Goal: Task Accomplishment & Management: Manage account settings

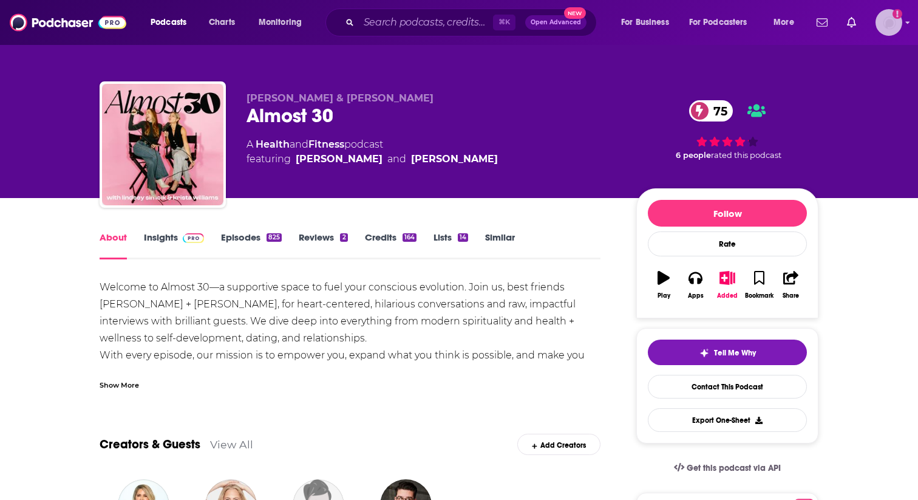
click at [883, 20] on img "Logged in as rgertner" at bounding box center [888, 22] width 27 height 27
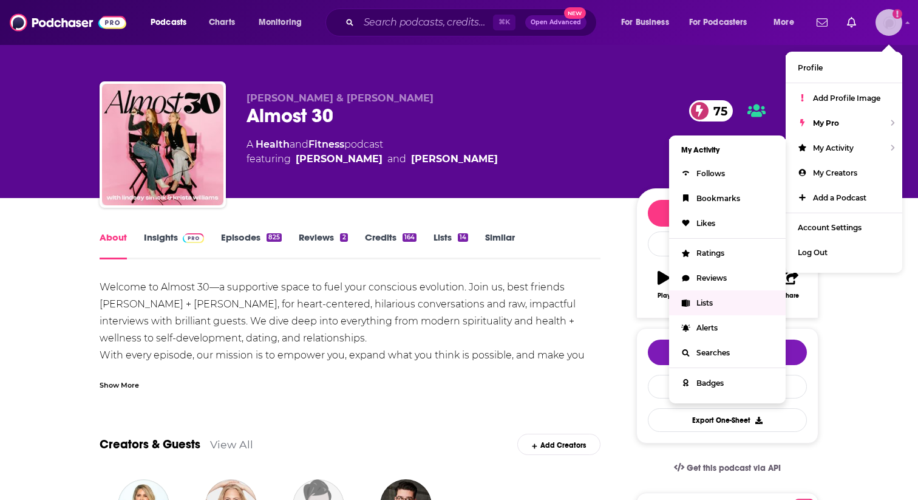
click at [703, 301] on span "Lists" at bounding box center [704, 302] width 16 height 9
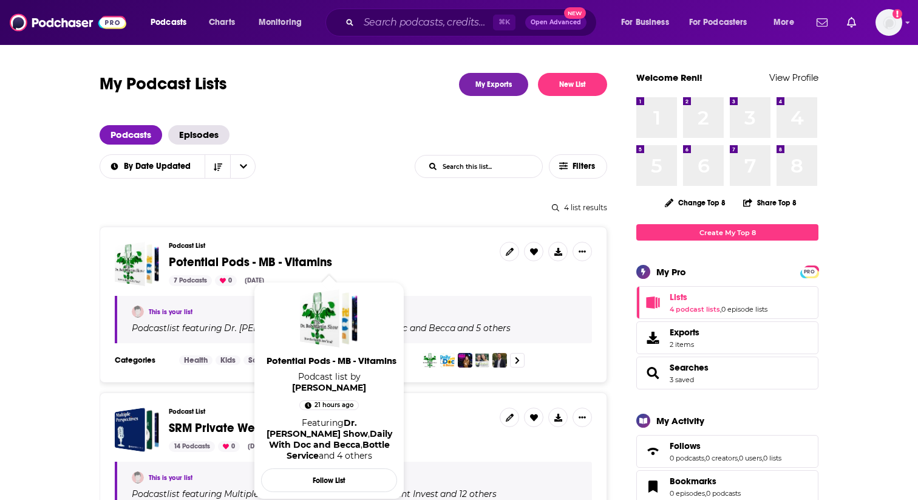
click at [255, 262] on span "Potential Pods - MB - Vitamins" at bounding box center [250, 261] width 163 height 15
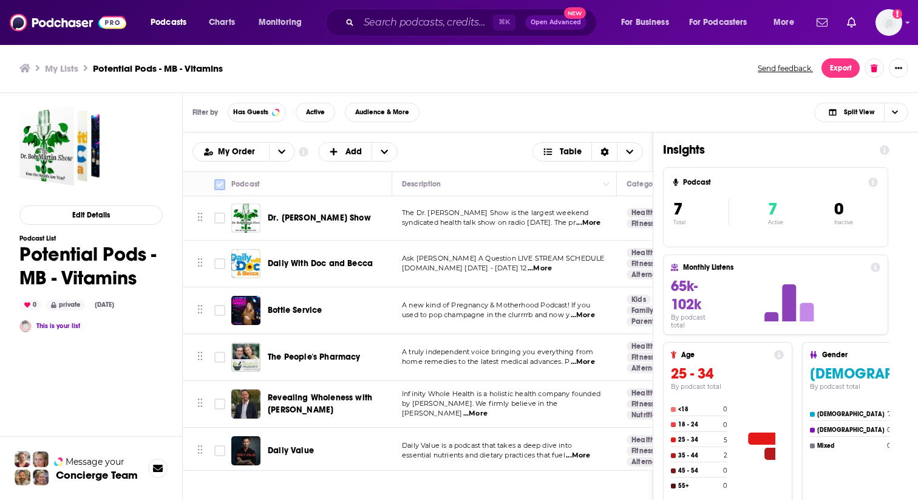
click at [214, 187] on icon at bounding box center [219, 184] width 15 height 15
click at [216, 182] on input "Toggle select all" at bounding box center [219, 184] width 11 height 11
checkbox input "true"
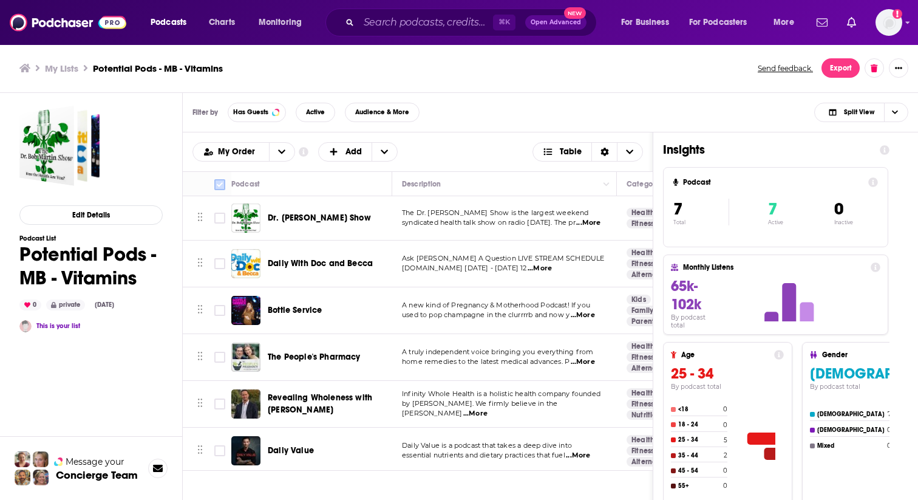
checkbox input "true"
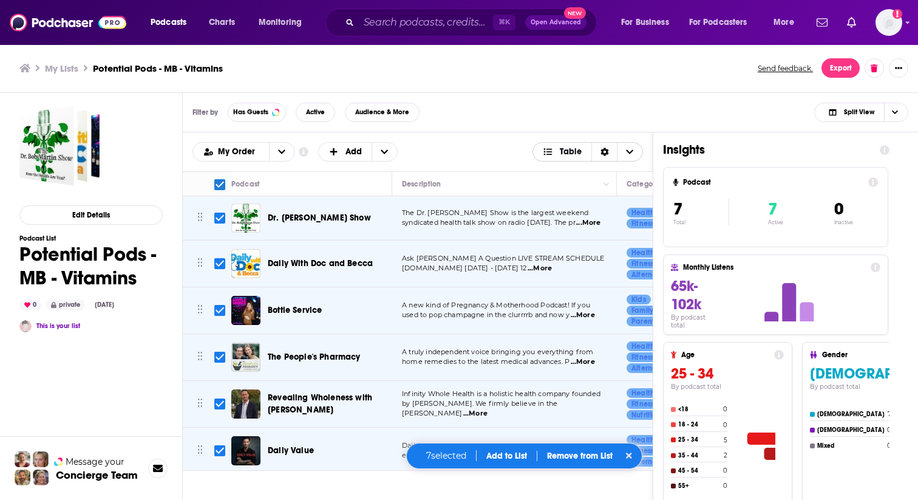
click at [629, 146] on span "Choose View" at bounding box center [629, 152] width 25 height 18
click at [607, 107] on div "Filter by Has Guests Active Audience & More Split View" at bounding box center [550, 112] width 735 height 39
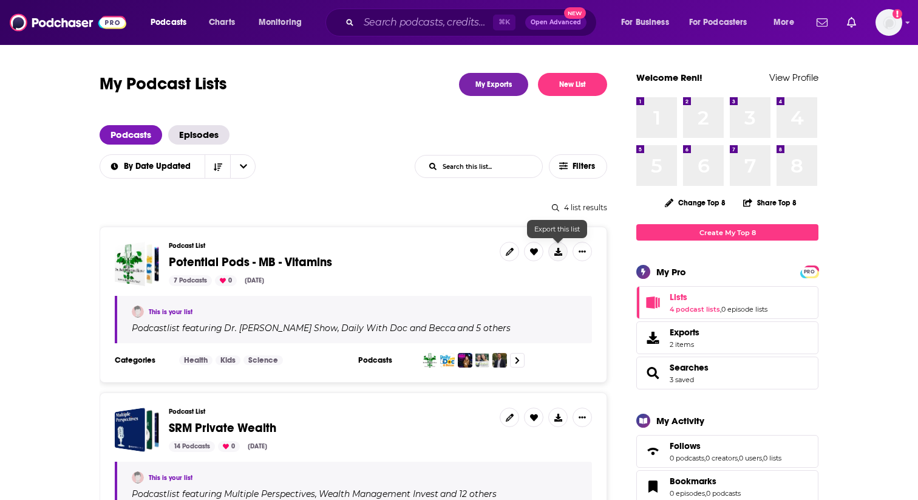
click at [560, 251] on icon at bounding box center [558, 252] width 8 height 8
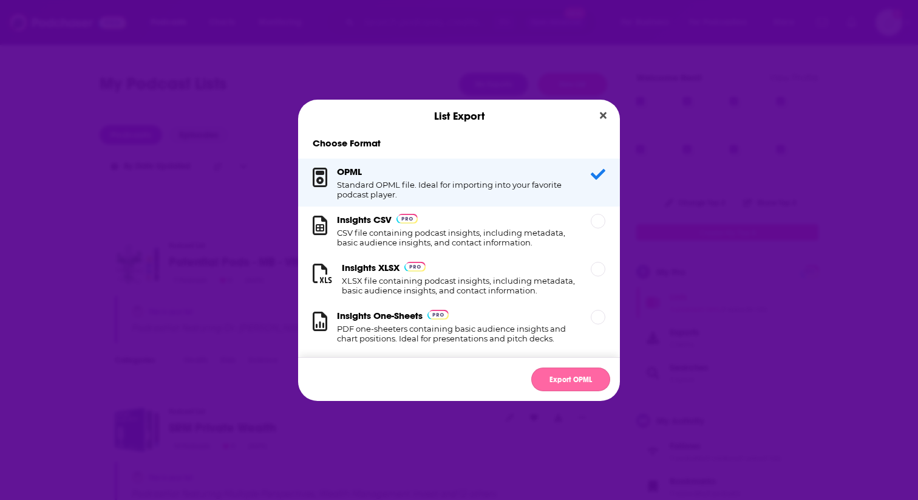
click at [574, 380] on button "Export OPML" at bounding box center [570, 379] width 79 height 24
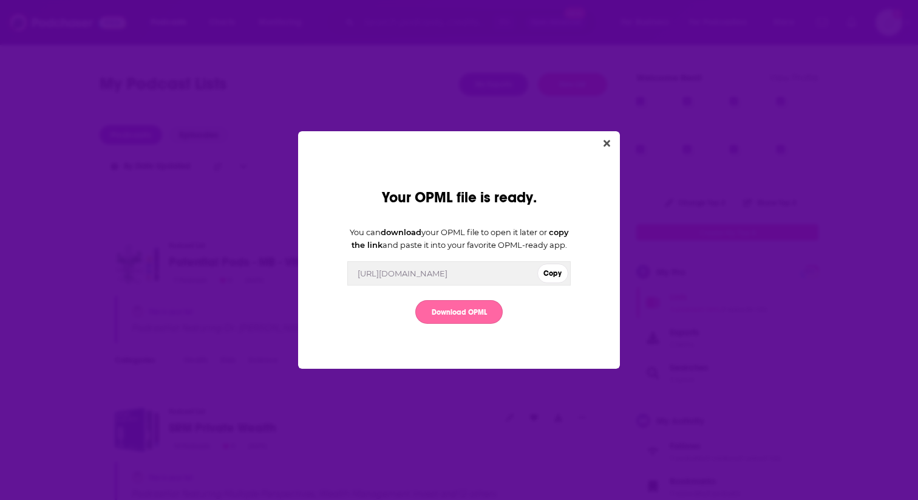
click at [476, 312] on link "Download OPML" at bounding box center [458, 312] width 87 height 24
click at [283, 74] on div "Your OPML file is ready. You can download your OPML file to open it later or co…" at bounding box center [459, 250] width 918 height 500
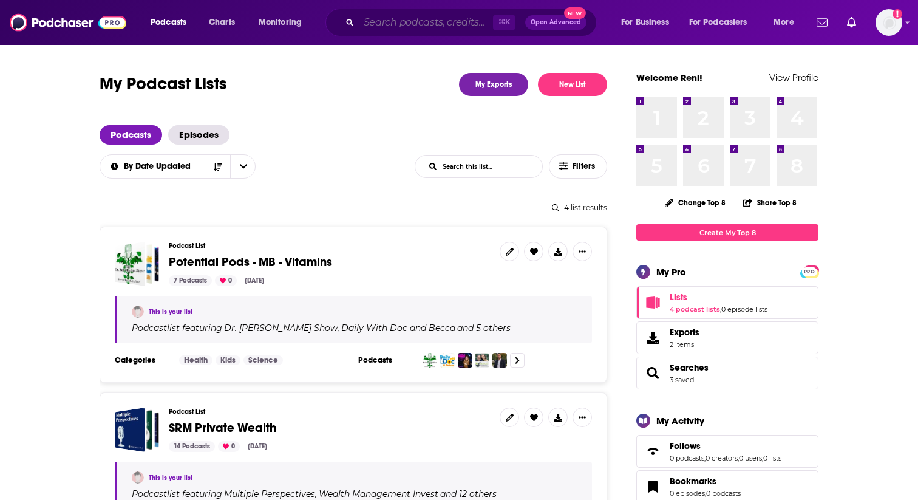
click at [447, 22] on input "Search podcasts, credits, & more..." at bounding box center [426, 22] width 134 height 19
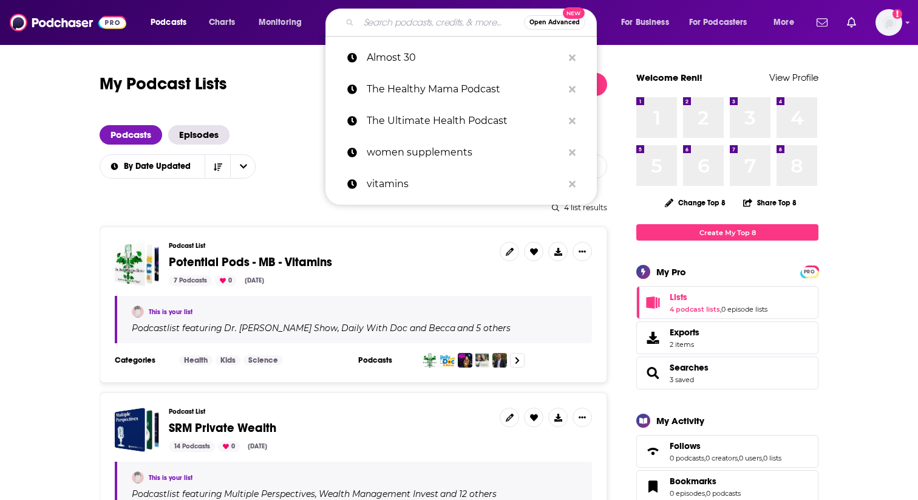
paste input "Dr. [PERSON_NAME] Show"
type input "Dr. [PERSON_NAME] Show"
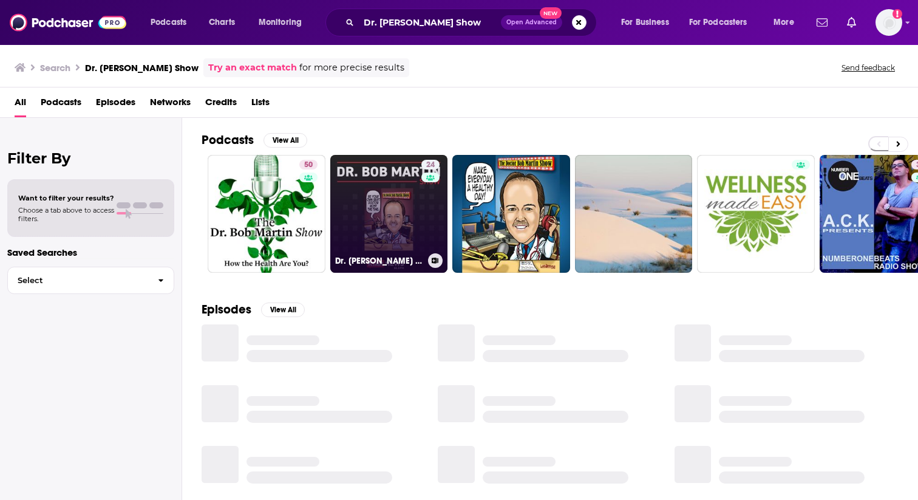
click at [386, 224] on link "24 Dr. [PERSON_NAME] Show Podcast" at bounding box center [389, 214] width 118 height 118
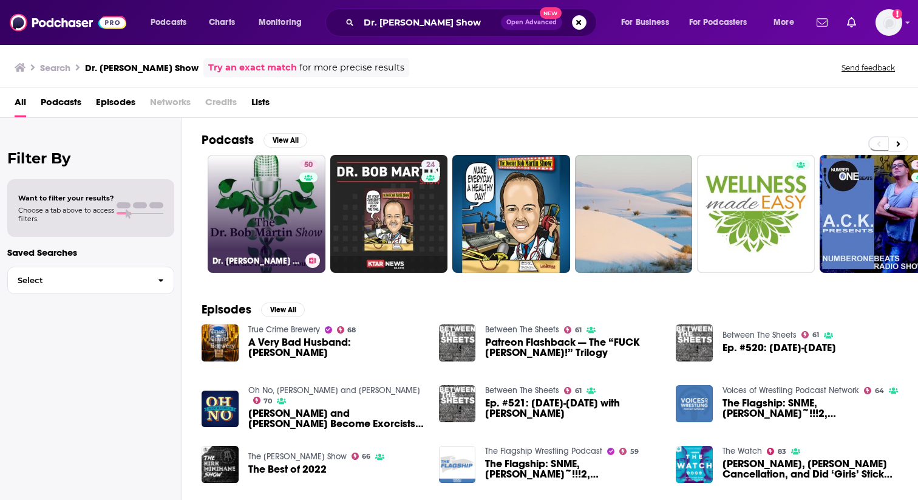
click at [229, 206] on link "50 Dr. [PERSON_NAME] Show" at bounding box center [267, 214] width 118 height 118
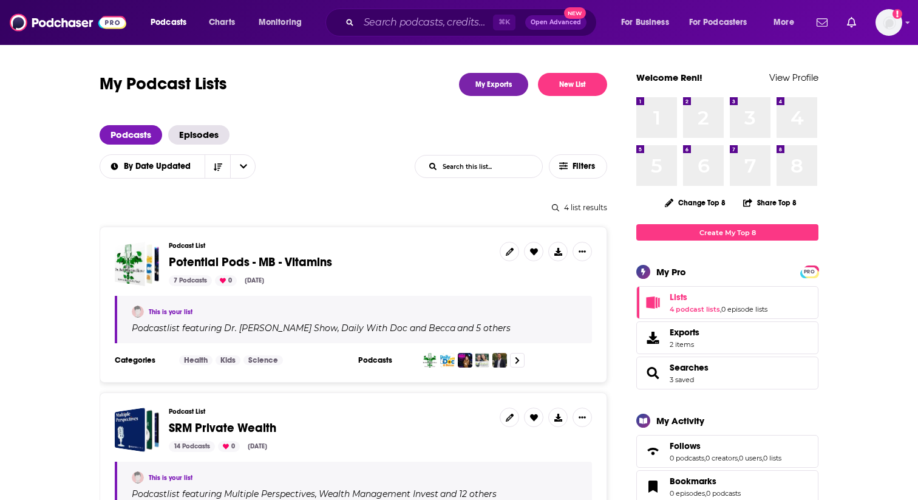
click at [365, 272] on div "Podcast List Potential Pods - MB - Vitamins 7 Podcasts 0 [DATE]" at bounding box center [329, 264] width 321 height 44
click at [192, 260] on span "Potential Pods - MB - Vitamins" at bounding box center [250, 261] width 163 height 15
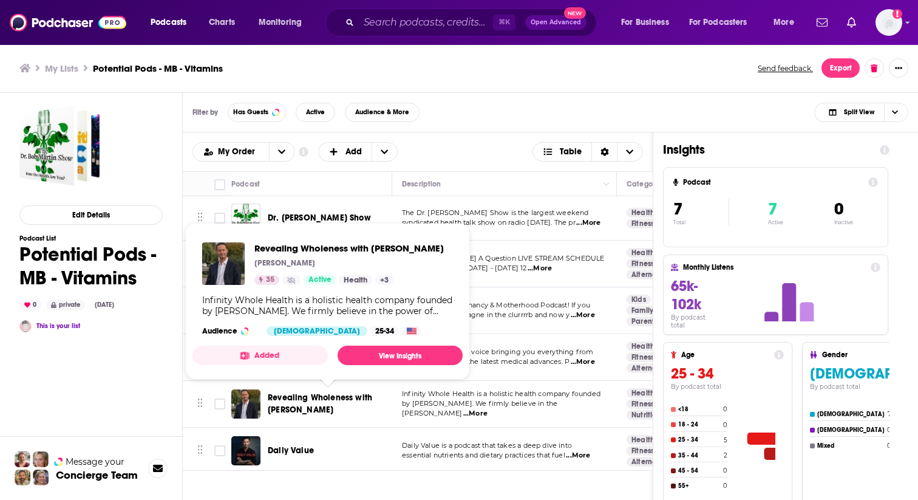
click at [285, 404] on span "Revealing Wholeness with [PERSON_NAME]" at bounding box center [328, 404] width 120 height 24
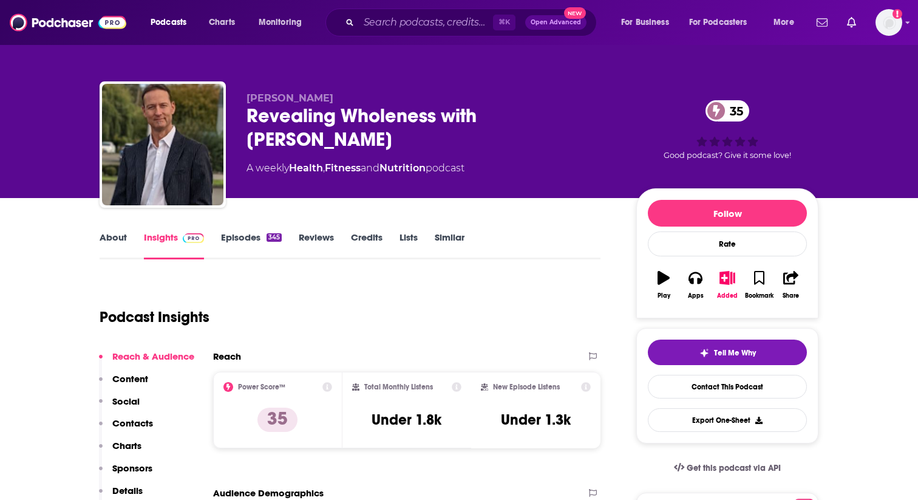
click at [276, 98] on span "[PERSON_NAME]" at bounding box center [289, 98] width 87 height 12
copy p "[PERSON_NAME]"
